Goal: Navigation & Orientation: Find specific page/section

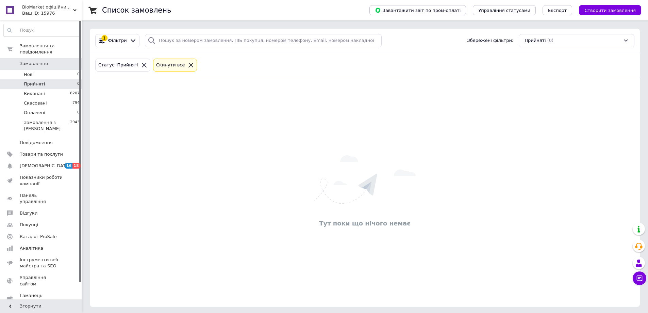
click at [34, 11] on div "Ваш ID: 15976" at bounding box center [52, 13] width 60 height 6
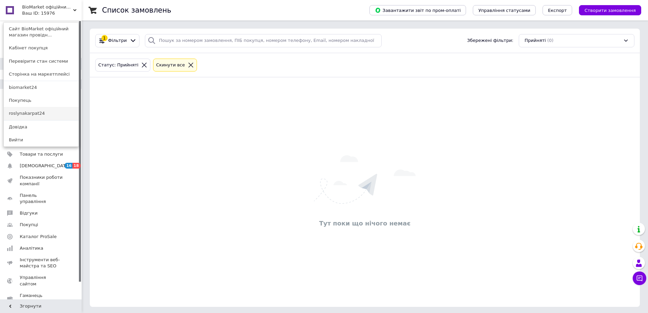
click at [42, 110] on link "roslynakarpat24" at bounding box center [41, 113] width 75 height 13
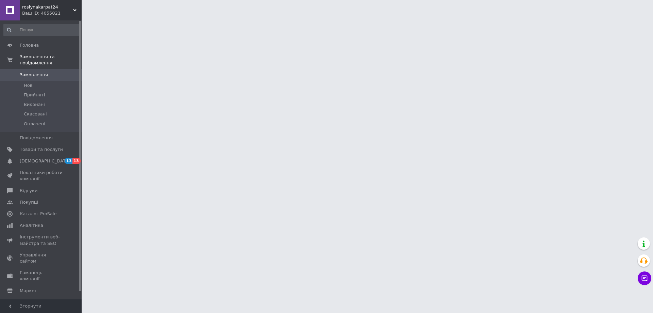
click at [56, 9] on span "roslynakarpat24" at bounding box center [47, 7] width 51 height 6
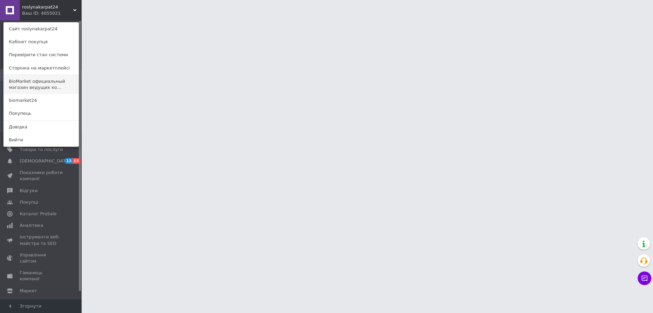
click at [42, 81] on link "BioMarket официальный магазин ведущих ко..." at bounding box center [41, 84] width 75 height 19
